Goal: Obtain resource: Download file/media

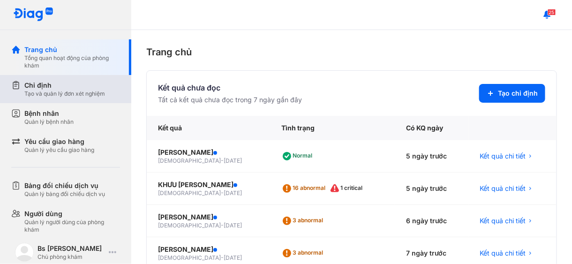
click at [71, 91] on div "Tạo và quản lý đơn xét nghiệm" at bounding box center [64, 93] width 81 height 7
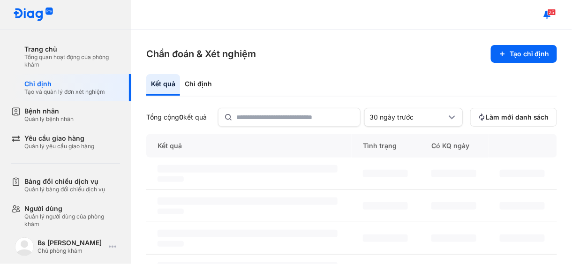
scroll to position [94, 0]
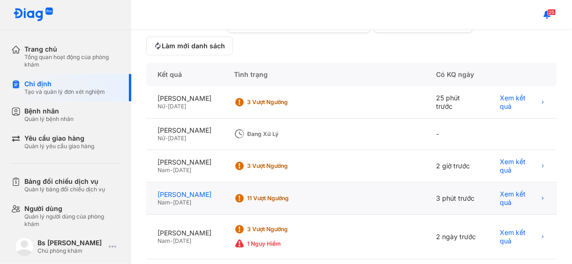
click at [195, 199] on div "[PERSON_NAME]" at bounding box center [184, 194] width 54 height 8
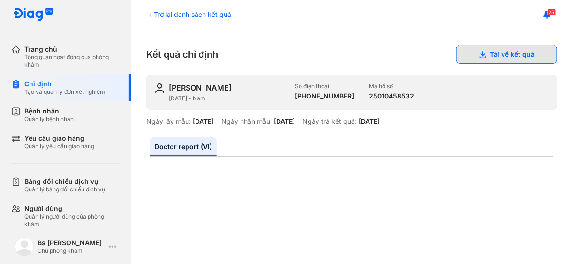
click at [510, 51] on button "Tải về kết quả" at bounding box center [506, 54] width 101 height 19
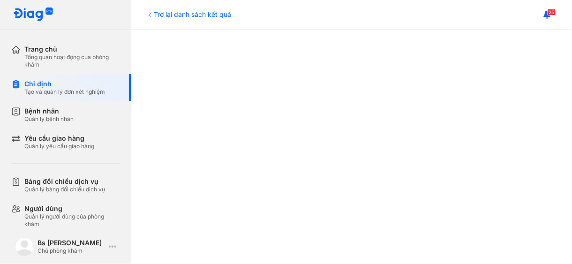
scroll to position [315, 0]
